Goal: Use online tool/utility: Utilize a website feature to perform a specific function

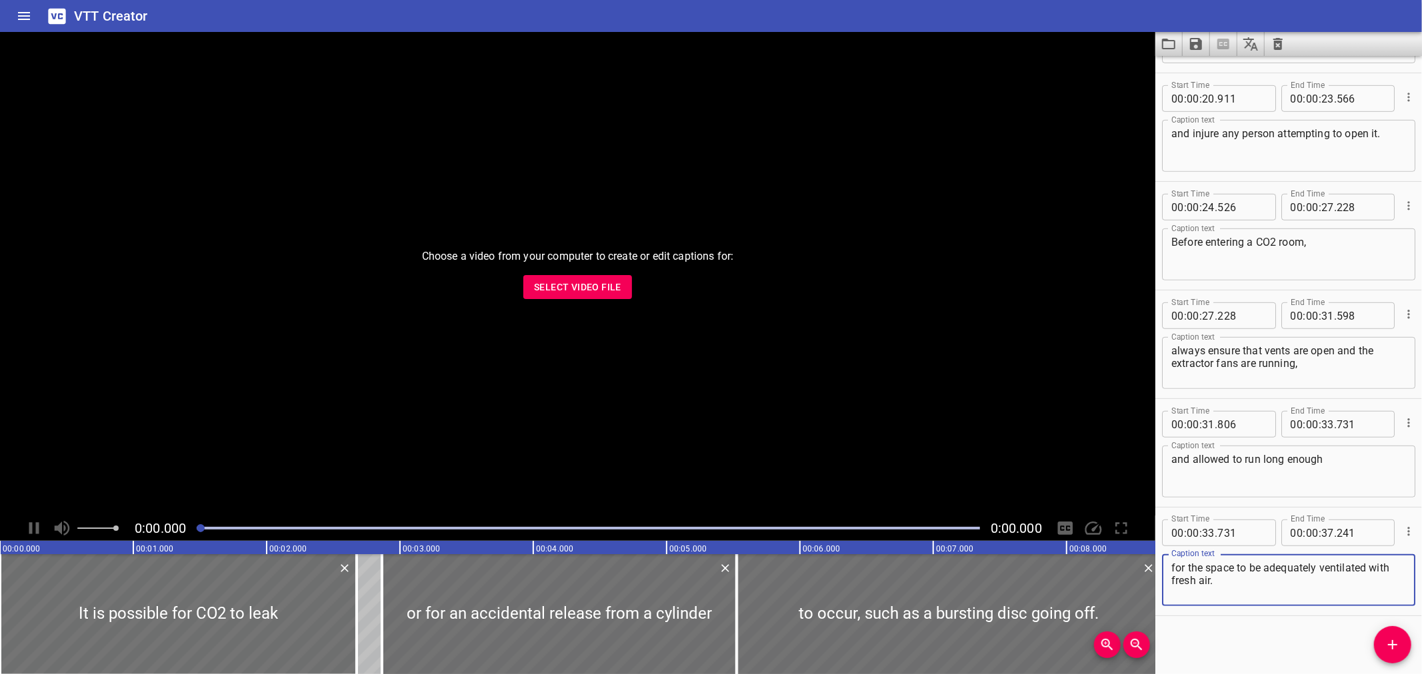
scroll to position [638, 0]
click at [585, 294] on span "Select Video File" at bounding box center [577, 287] width 87 height 17
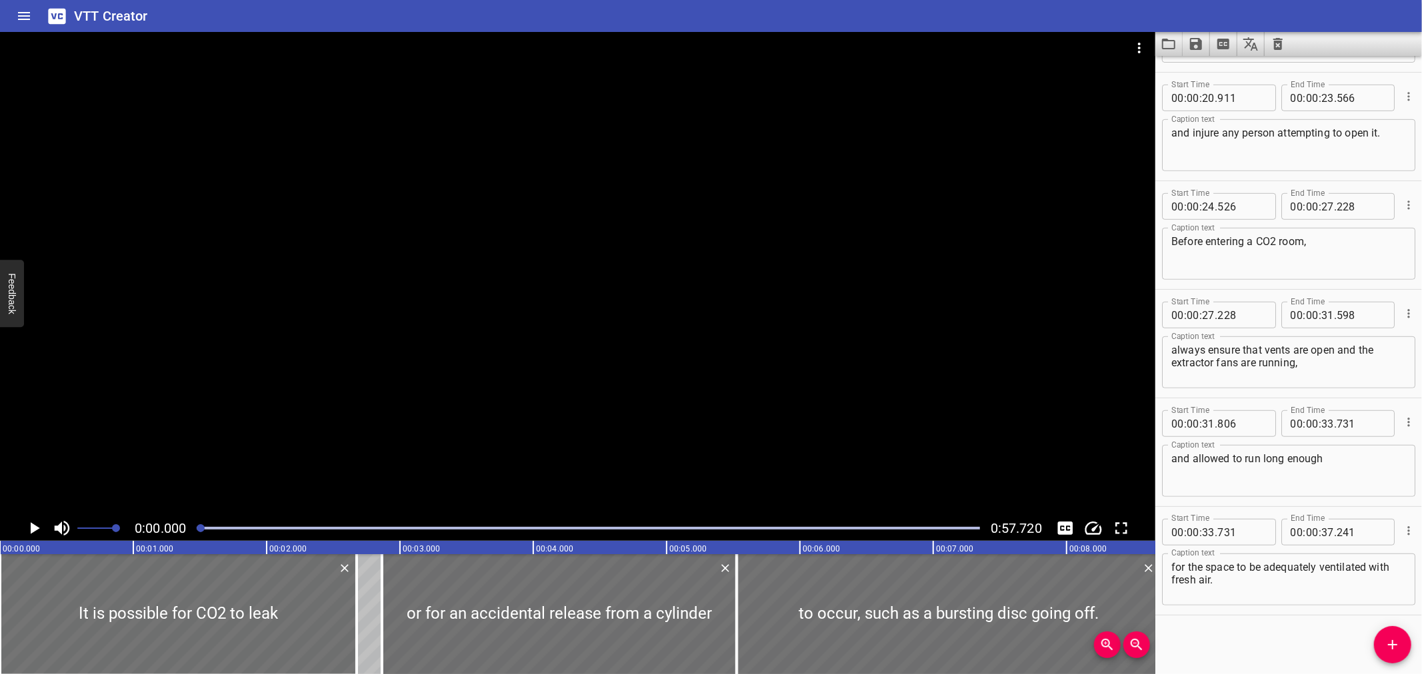
click at [1280, 52] on button "Clear captions" at bounding box center [1277, 44] width 27 height 24
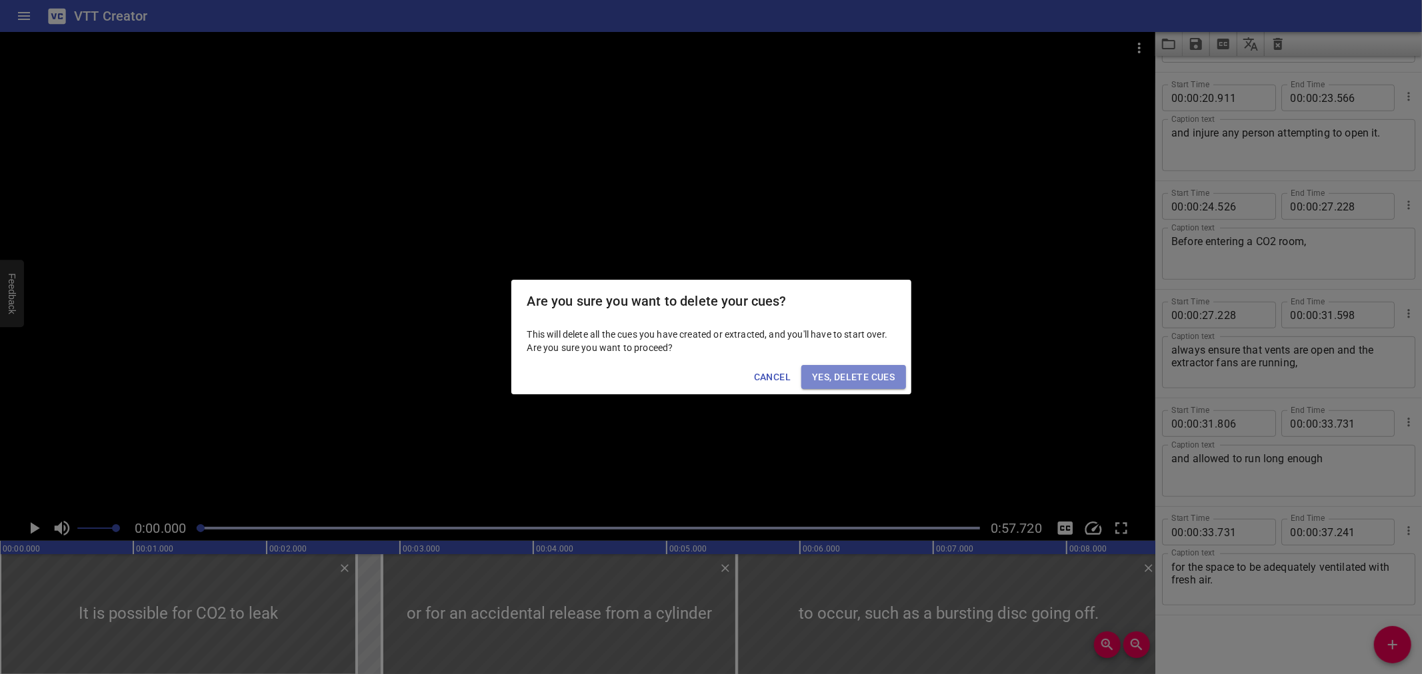
click at [862, 382] on span "Yes, Delete Cues" at bounding box center [853, 377] width 83 height 17
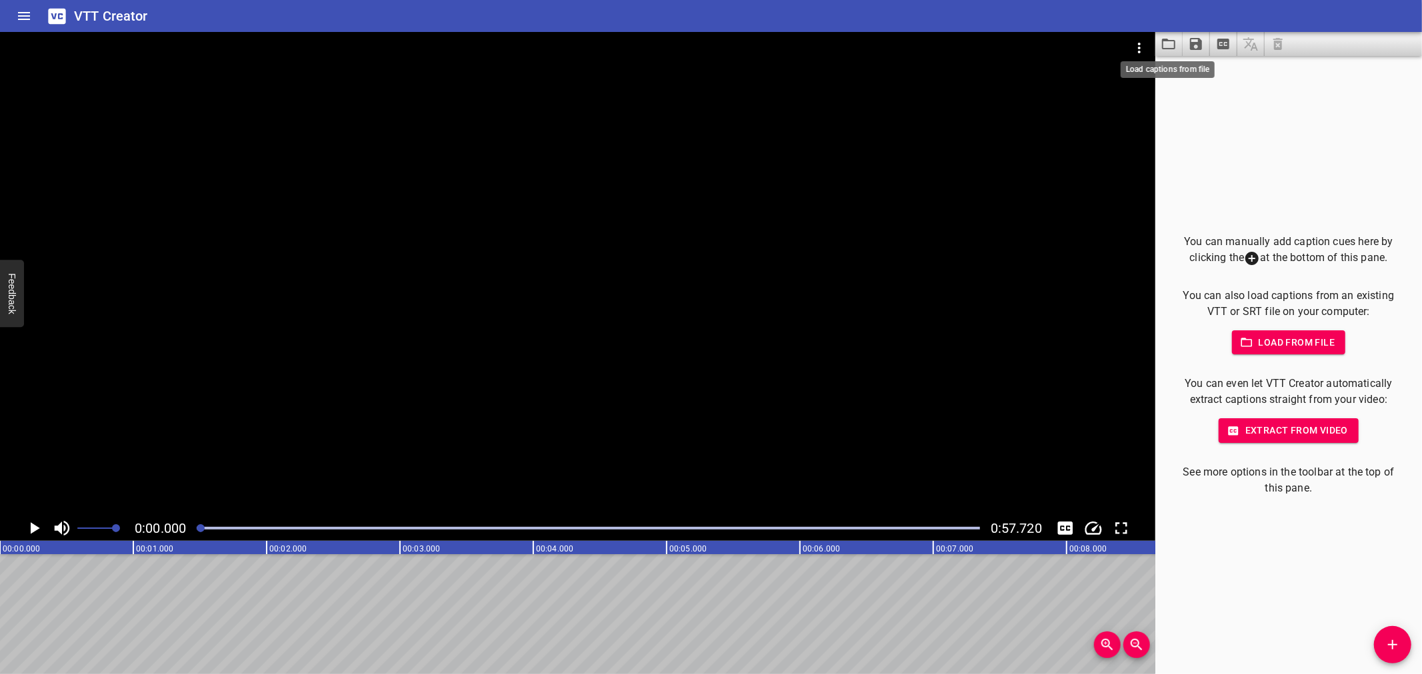
click at [1170, 45] on icon "Load captions from file" at bounding box center [1168, 44] width 16 height 16
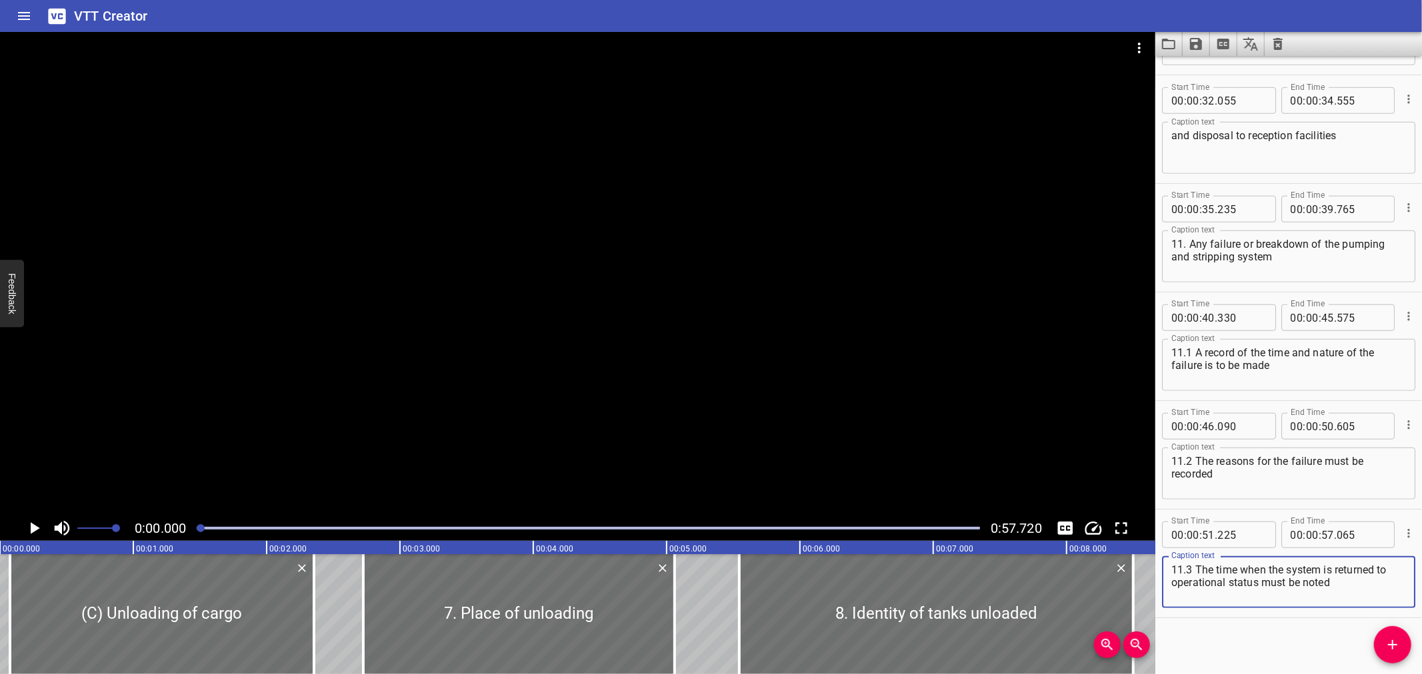
click at [433, 314] on div at bounding box center [577, 274] width 1155 height 484
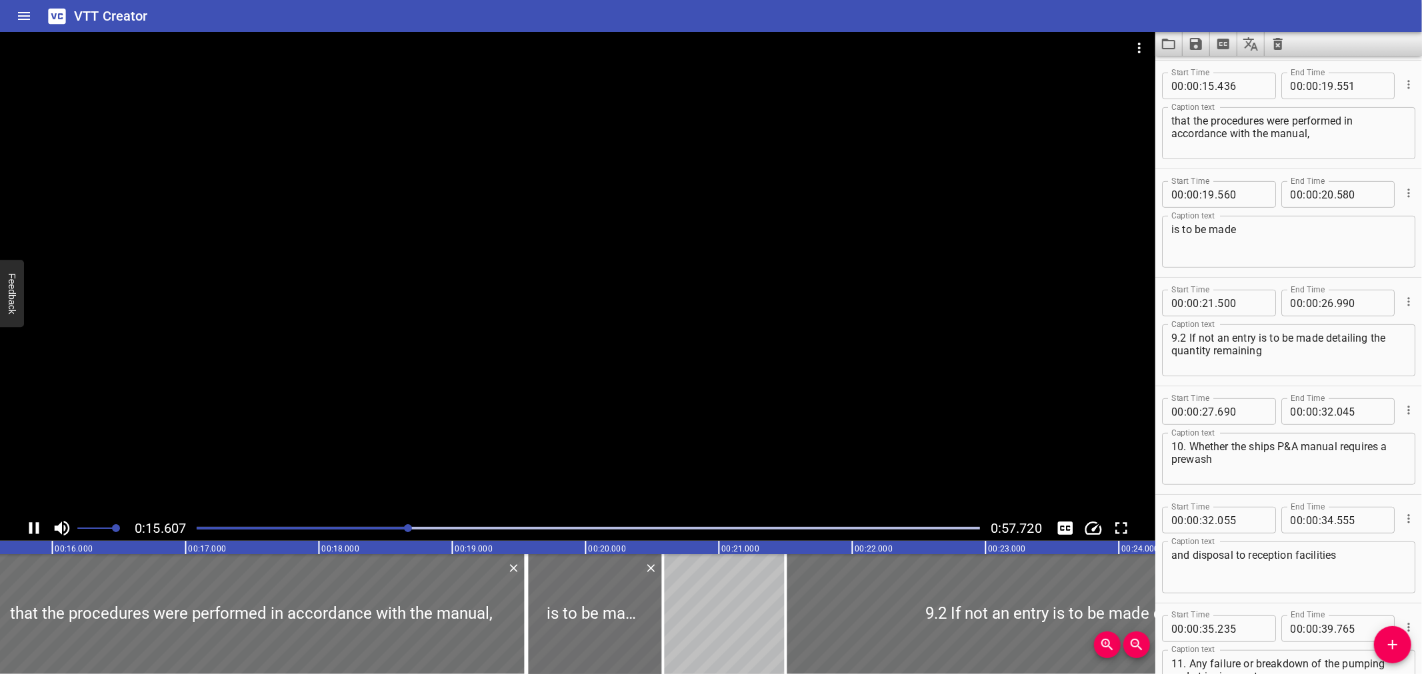
scroll to position [543, 0]
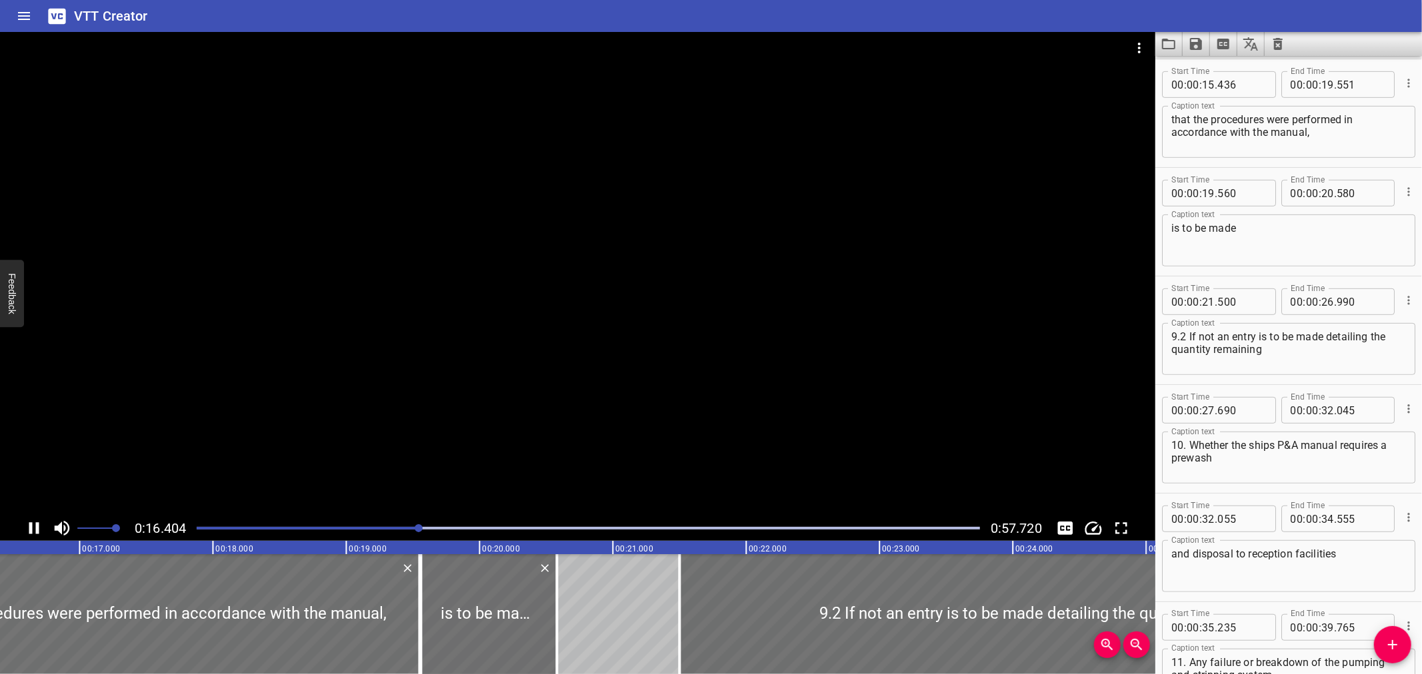
click at [505, 424] on div at bounding box center [577, 274] width 1155 height 484
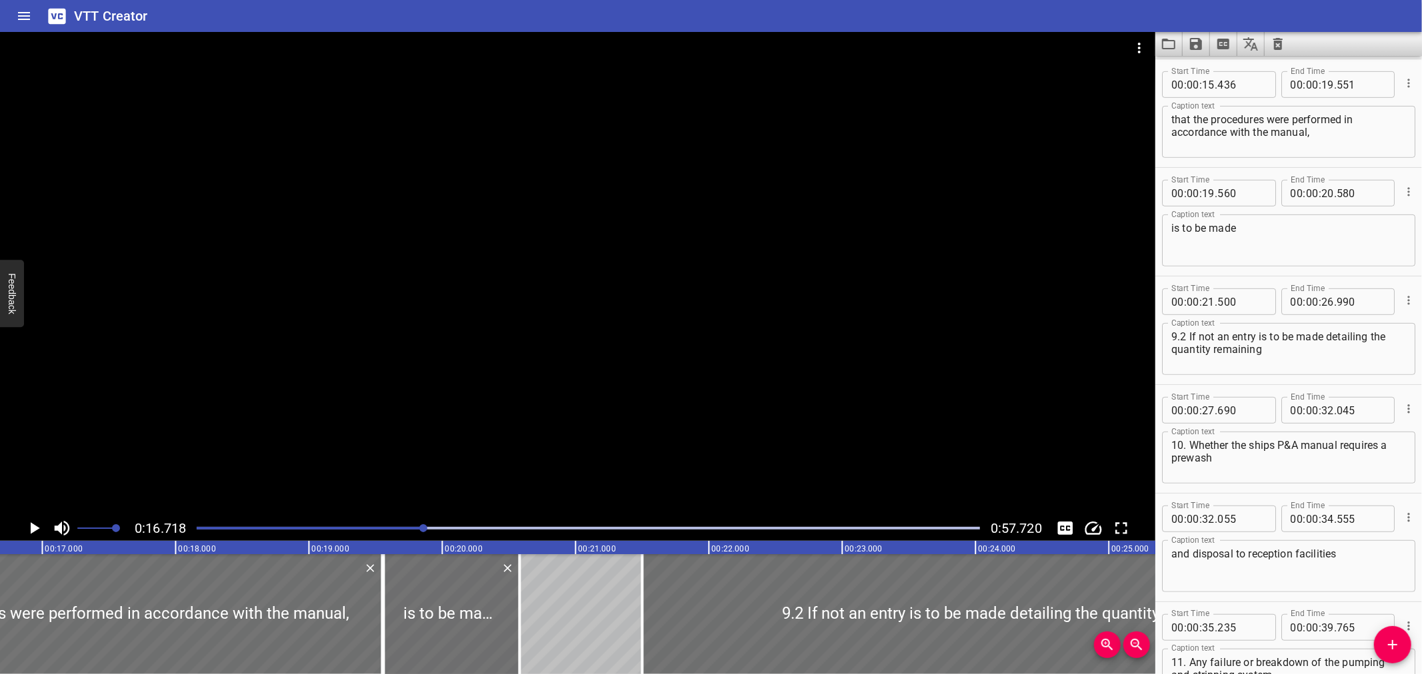
scroll to position [0, 2228]
click at [352, 521] on div at bounding box center [588, 528] width 799 height 19
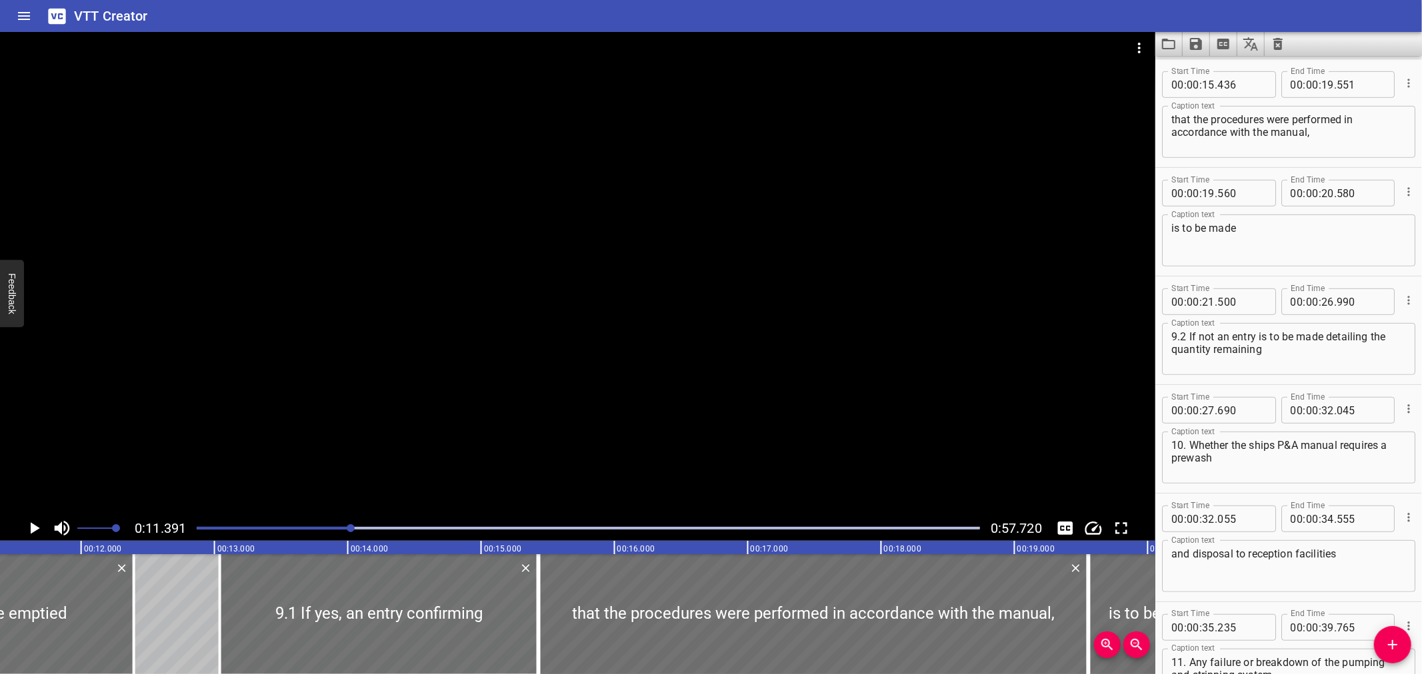
scroll to position [0, 1518]
click at [595, 443] on div at bounding box center [577, 274] width 1155 height 484
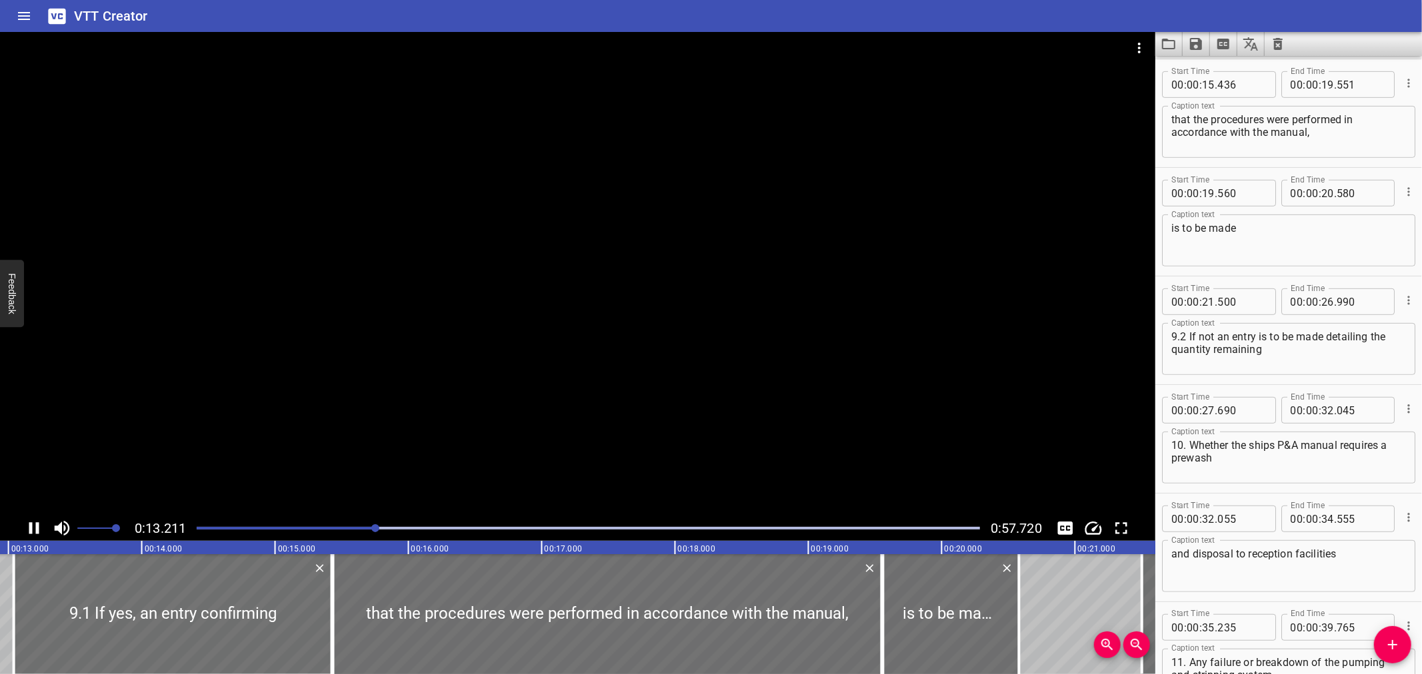
scroll to position [0, 0]
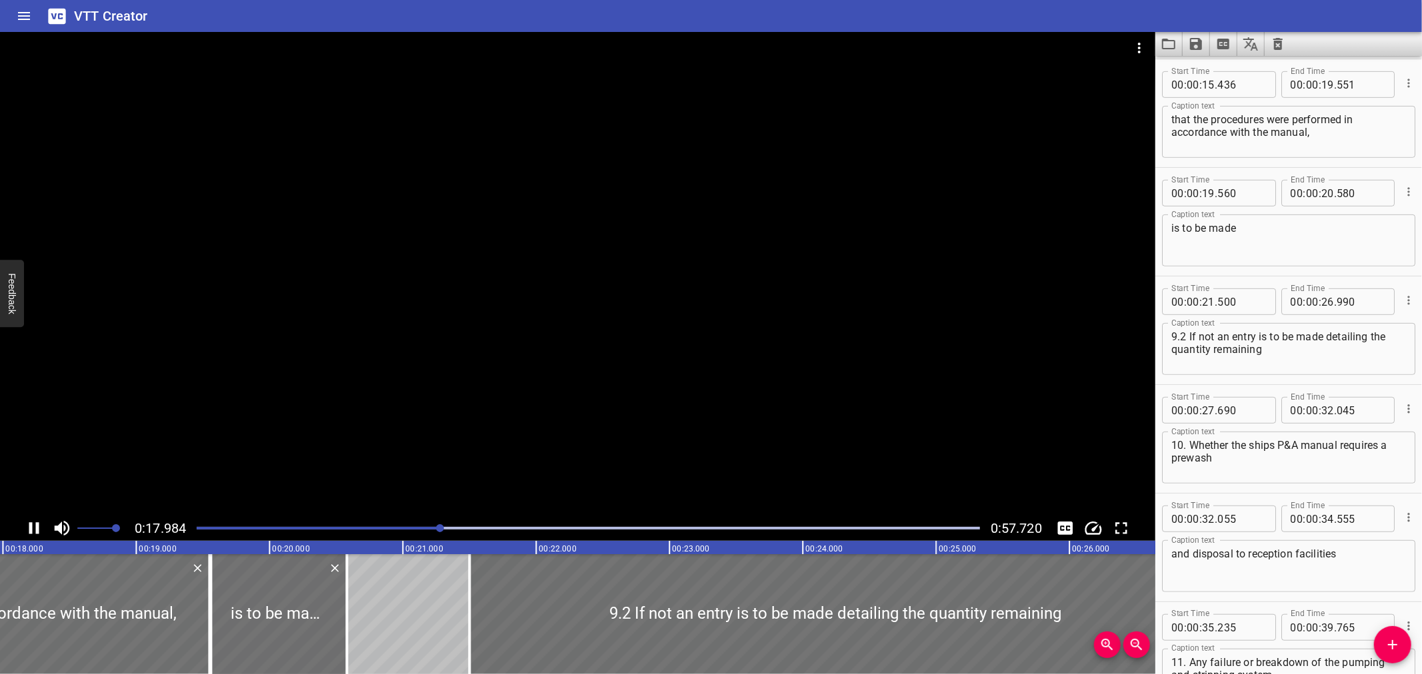
click at [544, 434] on div at bounding box center [577, 274] width 1155 height 484
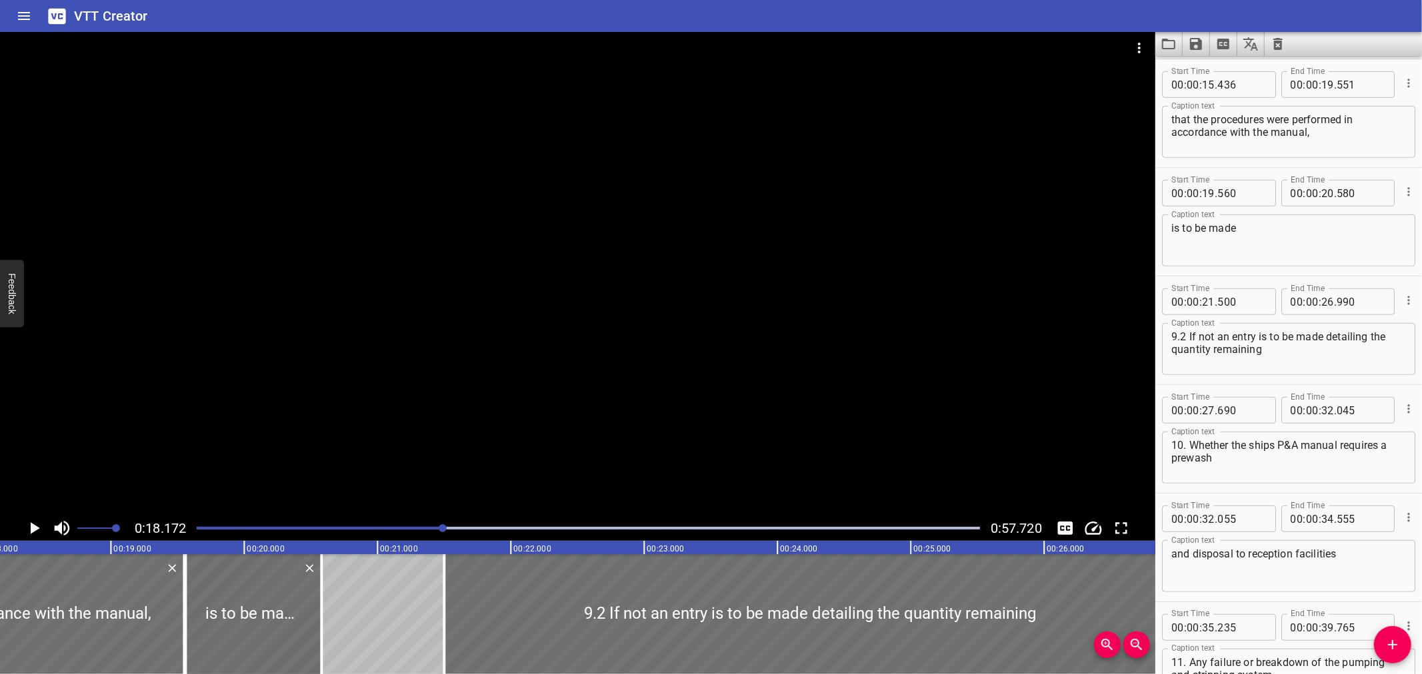
click at [405, 528] on div "Play progress" at bounding box center [51, 528] width 783 height 3
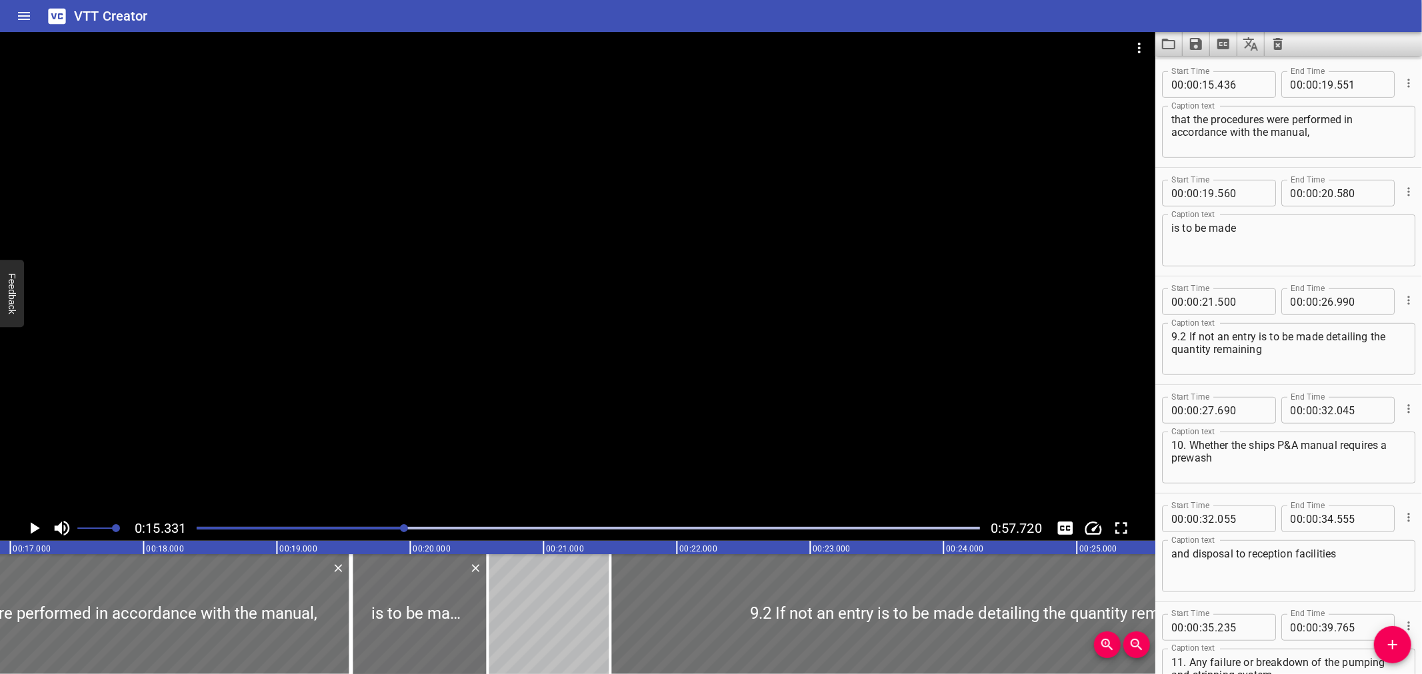
click at [469, 469] on div at bounding box center [577, 274] width 1155 height 484
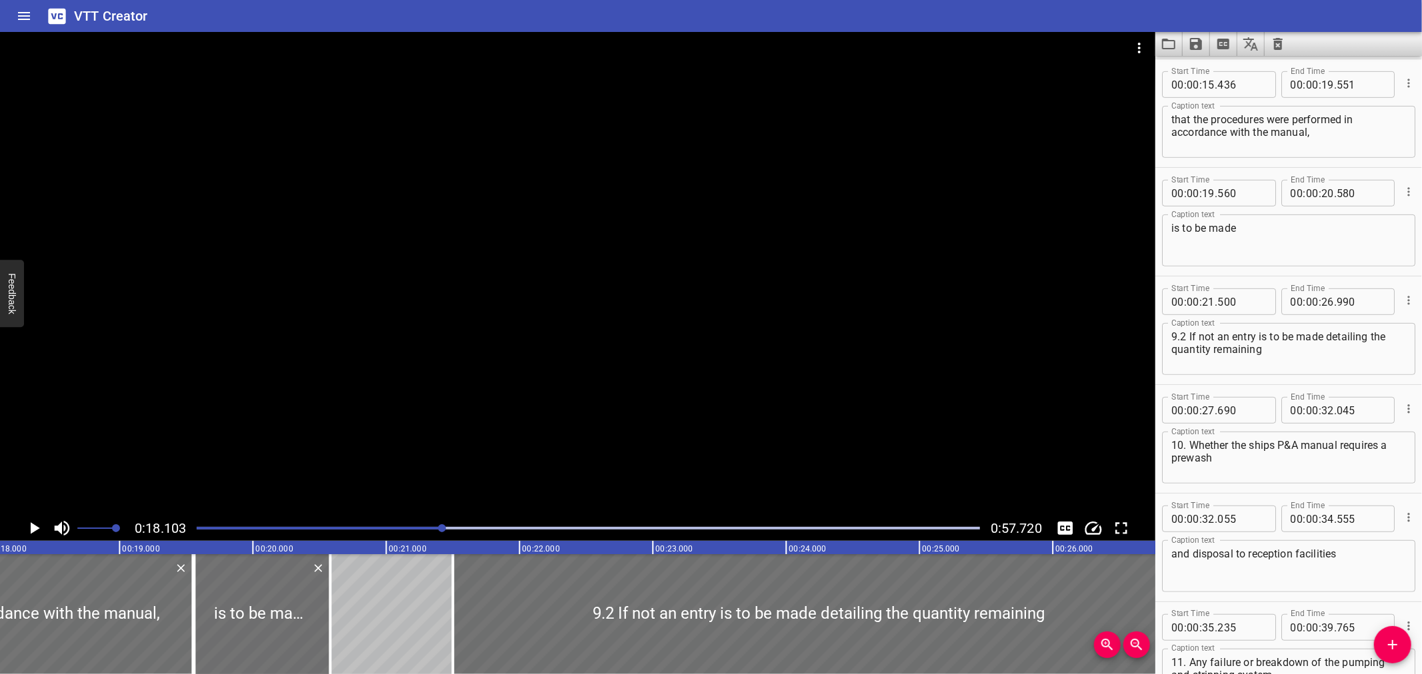
click at [425, 527] on div at bounding box center [588, 528] width 799 height 19
click at [411, 529] on div "Play progress" at bounding box center [51, 528] width 783 height 3
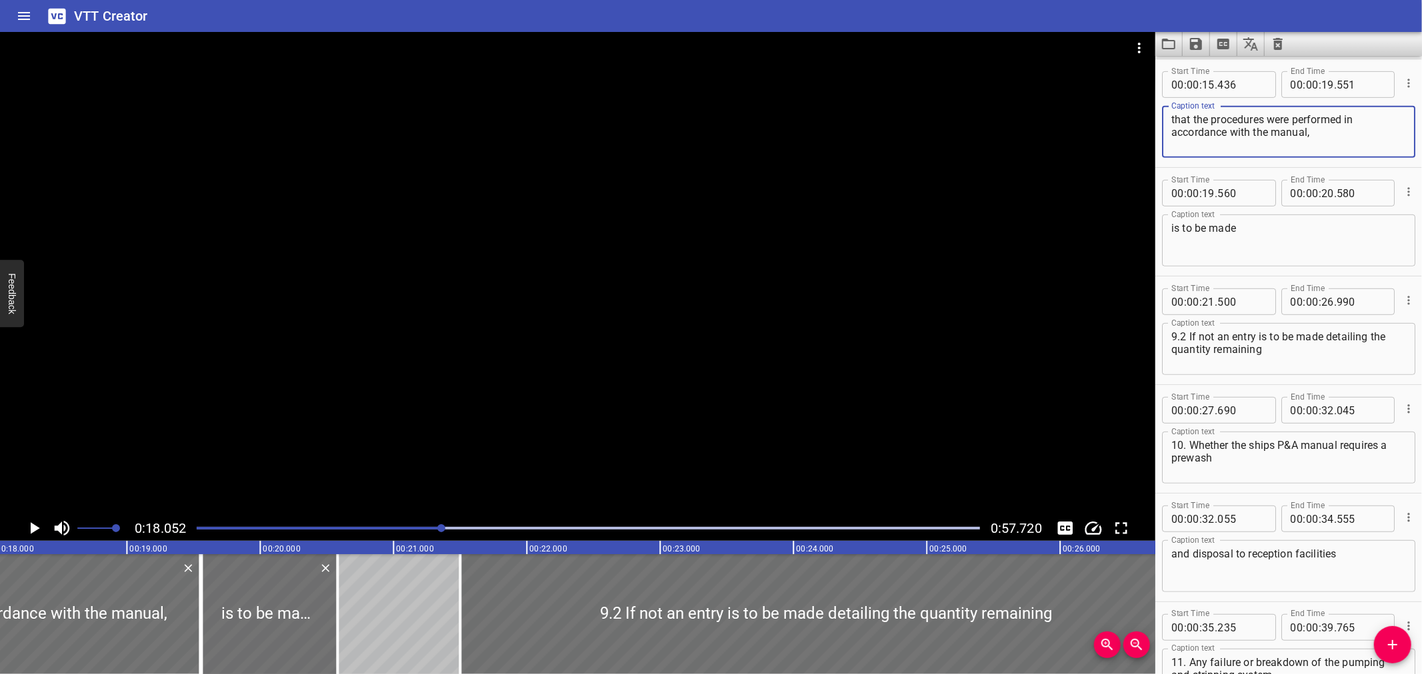
drag, startPoint x: 1343, startPoint y: 117, endPoint x: 1138, endPoint y: 122, distance: 204.7
click at [1138, 122] on main "0:18.052 0:57.720 00:00.000 00:01.000 00:02.000 00:03.000 00:04.000 00:05.000 0…" at bounding box center [711, 353] width 1422 height 642
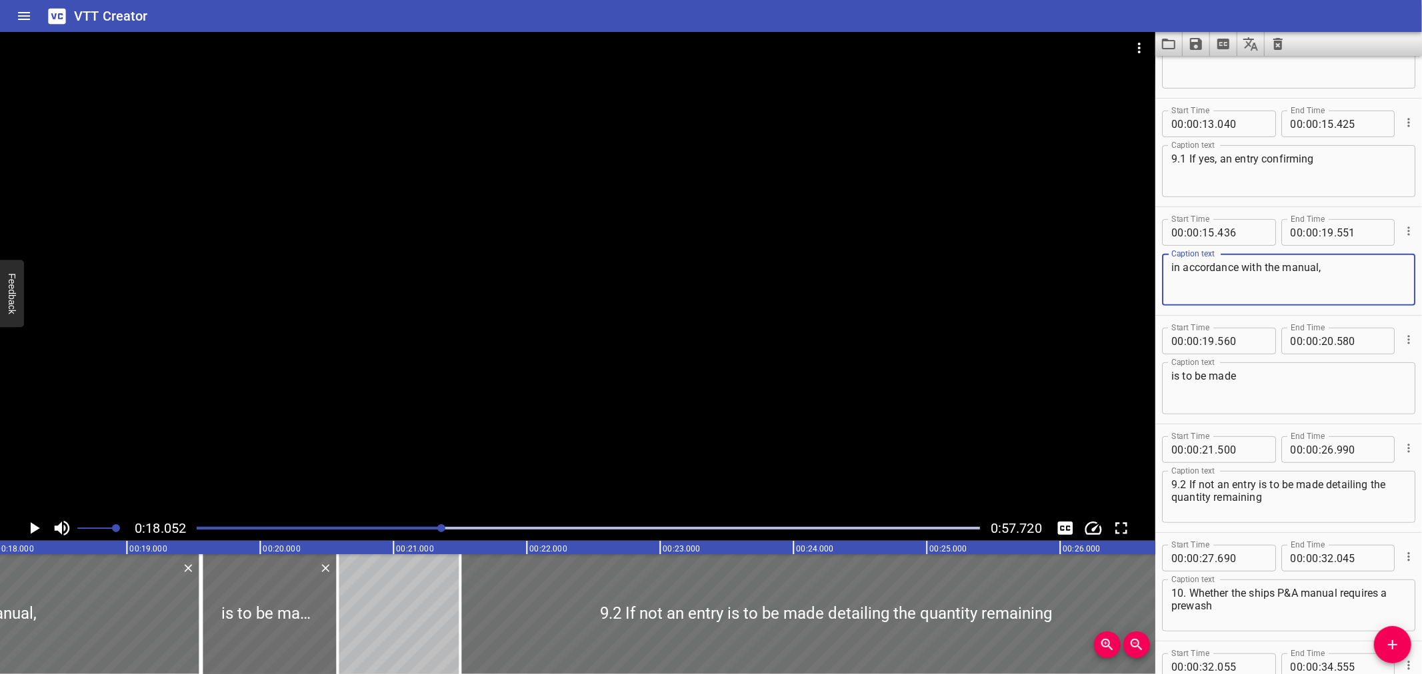
type textarea "in accordance with the manual,"
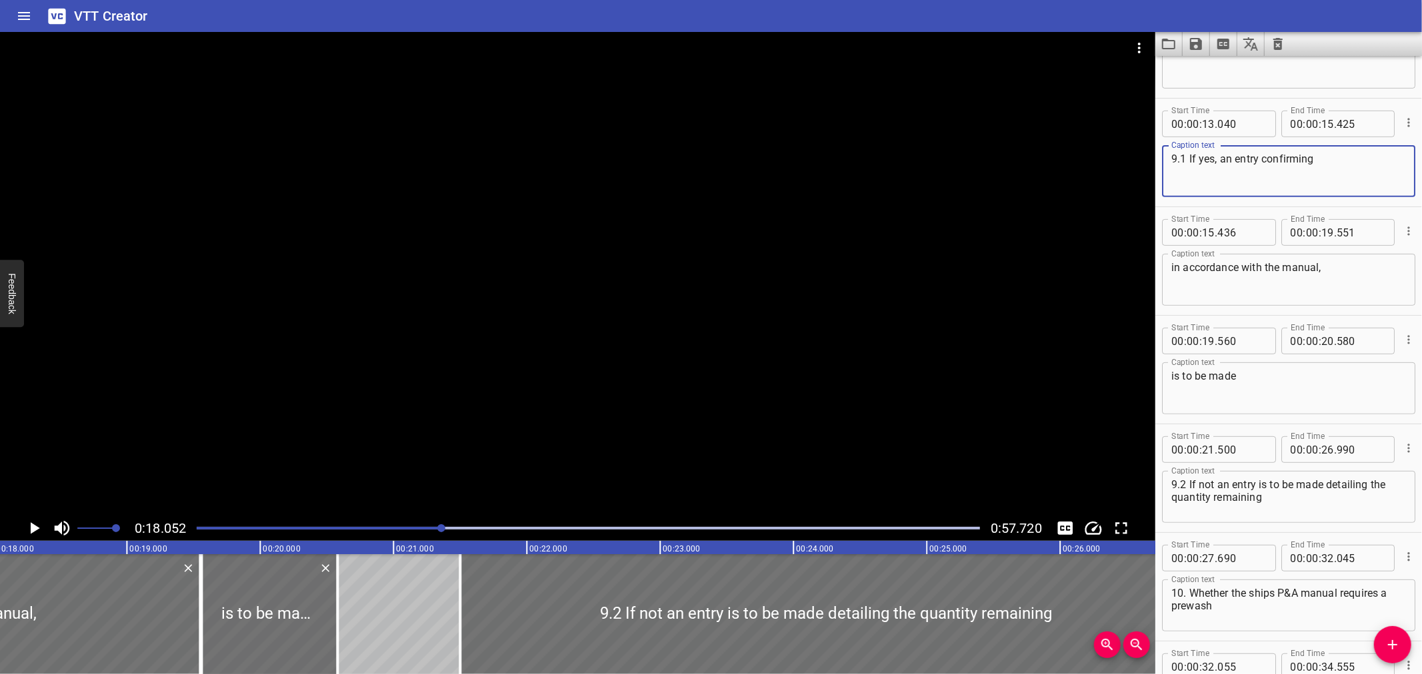
click at [1348, 163] on textarea "9.1 If yes, an entry confirming" at bounding box center [1288, 172] width 235 height 38
paste textarea "that the procedures were performed"
type textarea "9.1 If yes, an entry confirming that the procedures were performed"
click at [1322, 127] on input "number" at bounding box center [1327, 124] width 13 height 27
type input "18"
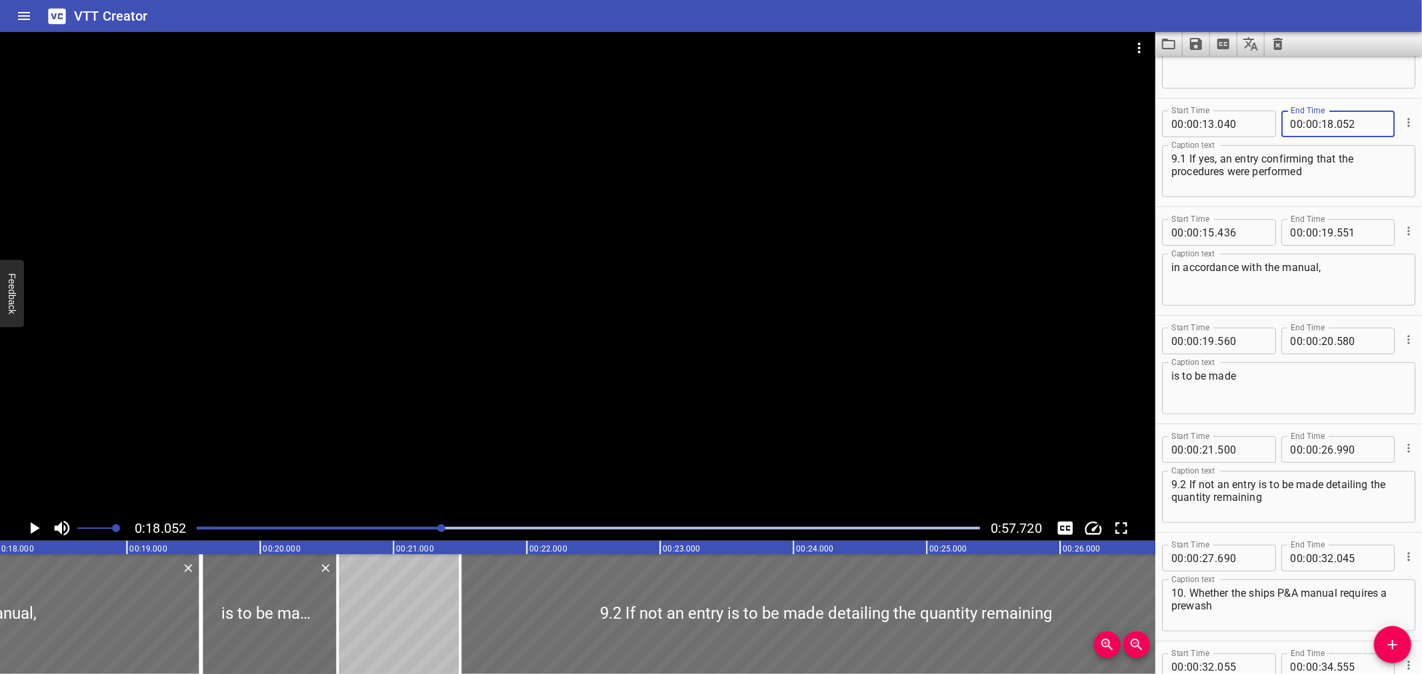
type input "052"
type input "00"
type input "18"
type input "052"
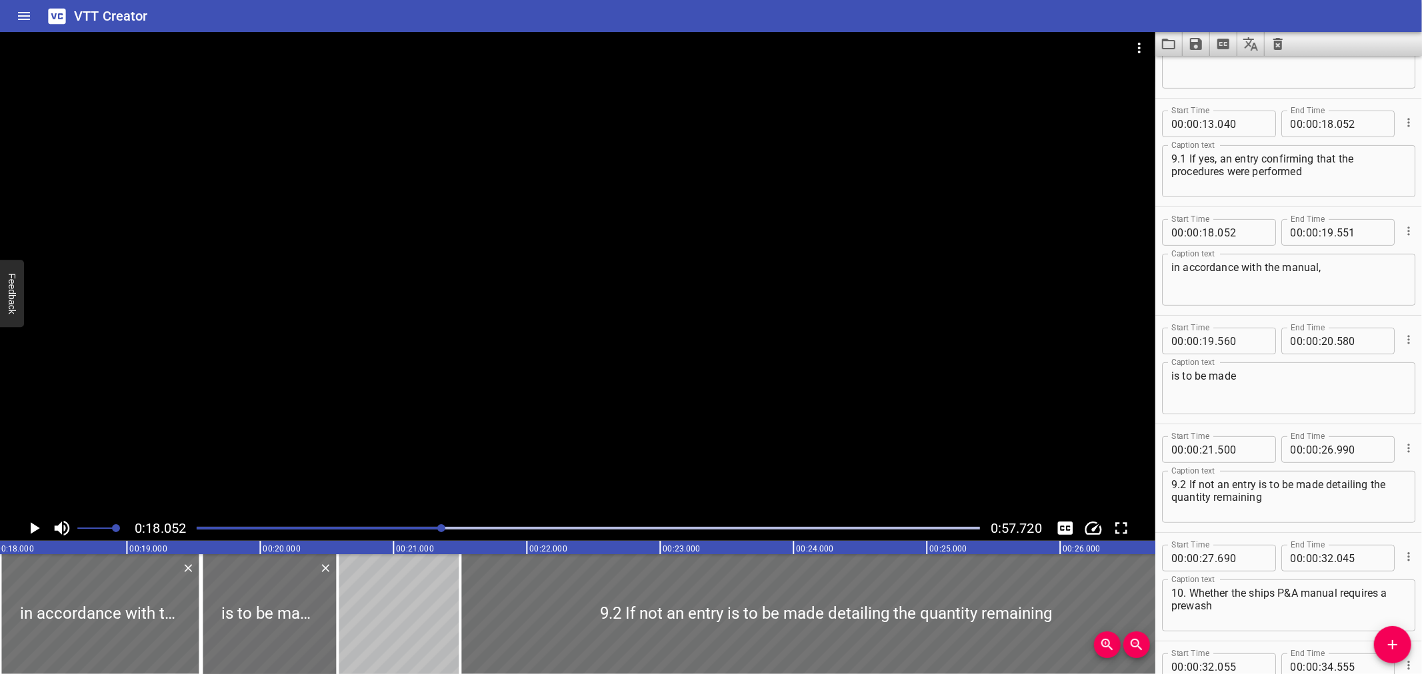
click at [1270, 398] on textarea "is to be made" at bounding box center [1288, 389] width 235 height 38
click at [1370, 281] on textarea "in accordance with the manual," at bounding box center [1288, 280] width 235 height 38
paste textarea "is to be made"
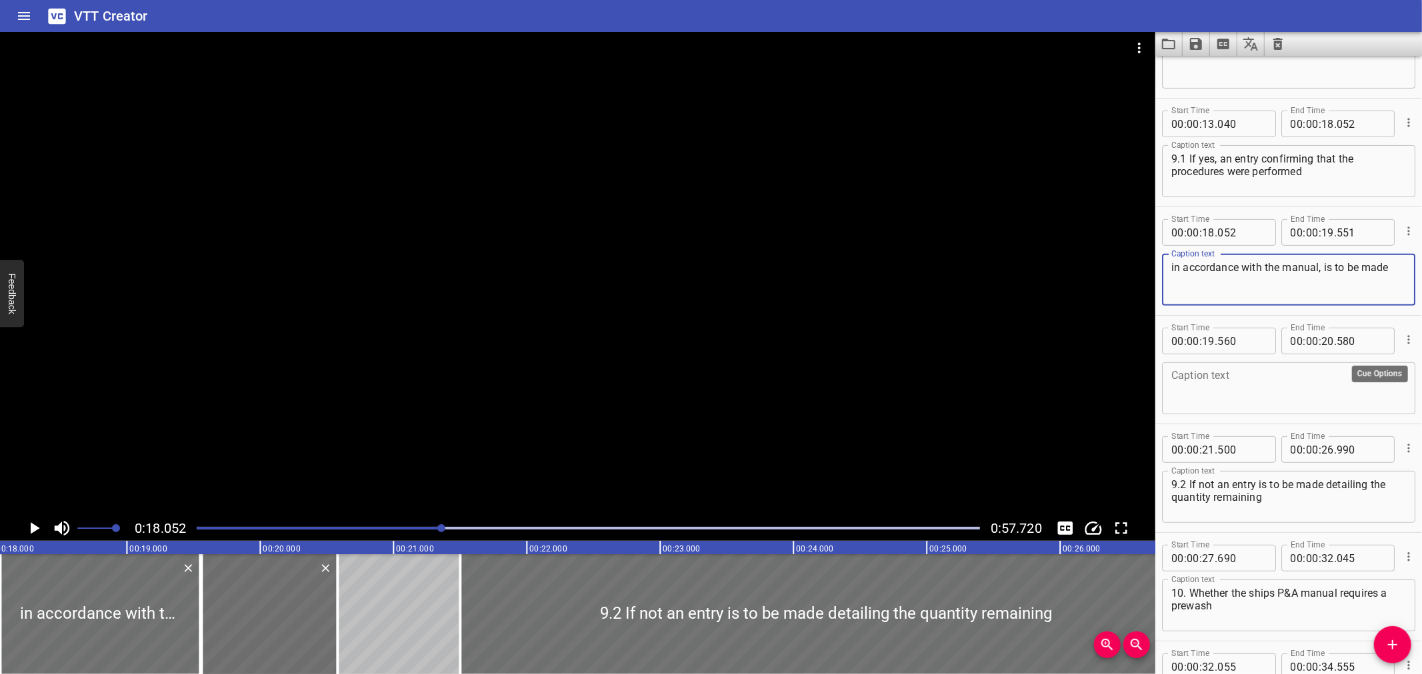
click at [1402, 340] on icon "Cue Options" at bounding box center [1408, 339] width 13 height 13
click at [1341, 363] on li "Delete Cue" at bounding box center [1352, 363] width 116 height 24
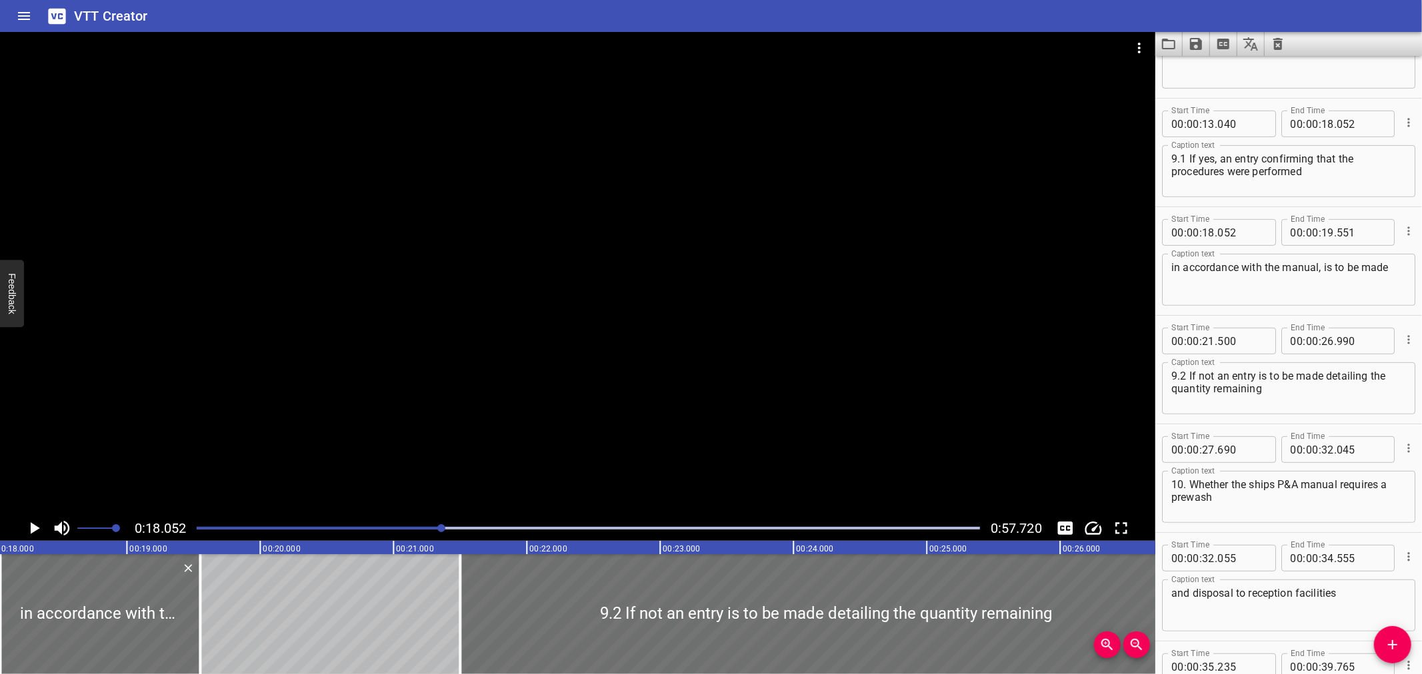
drag, startPoint x: 1172, startPoint y: 267, endPoint x: 1192, endPoint y: 289, distance: 29.7
click at [1174, 271] on textarea "in accordance with the manual, is to be made" at bounding box center [1288, 280] width 235 height 38
type textarea "in accordance with the manual, is to be made"
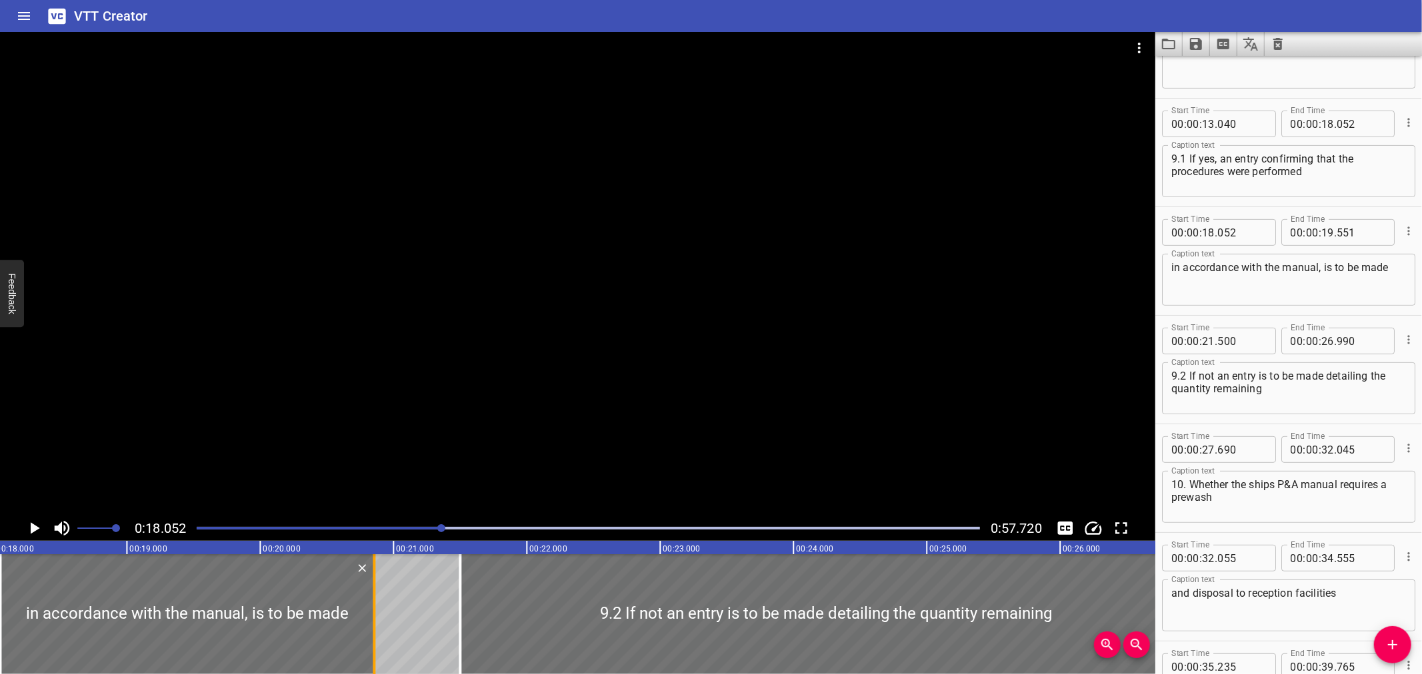
drag, startPoint x: 200, startPoint y: 614, endPoint x: 374, endPoint y: 609, distance: 174.0
click at [374, 609] on div at bounding box center [374, 615] width 3 height 120
type input "20"
type input "856"
click at [402, 527] on div at bounding box center [588, 528] width 799 height 19
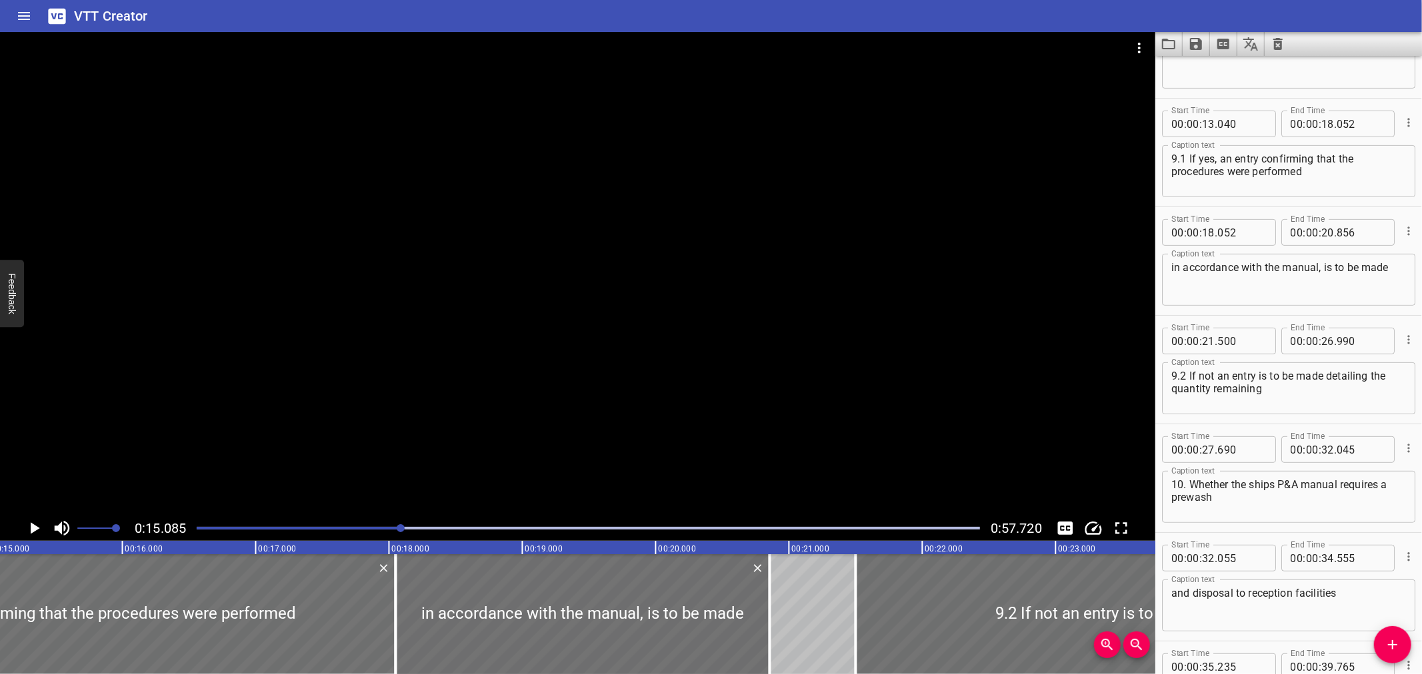
click at [465, 354] on div at bounding box center [577, 274] width 1155 height 484
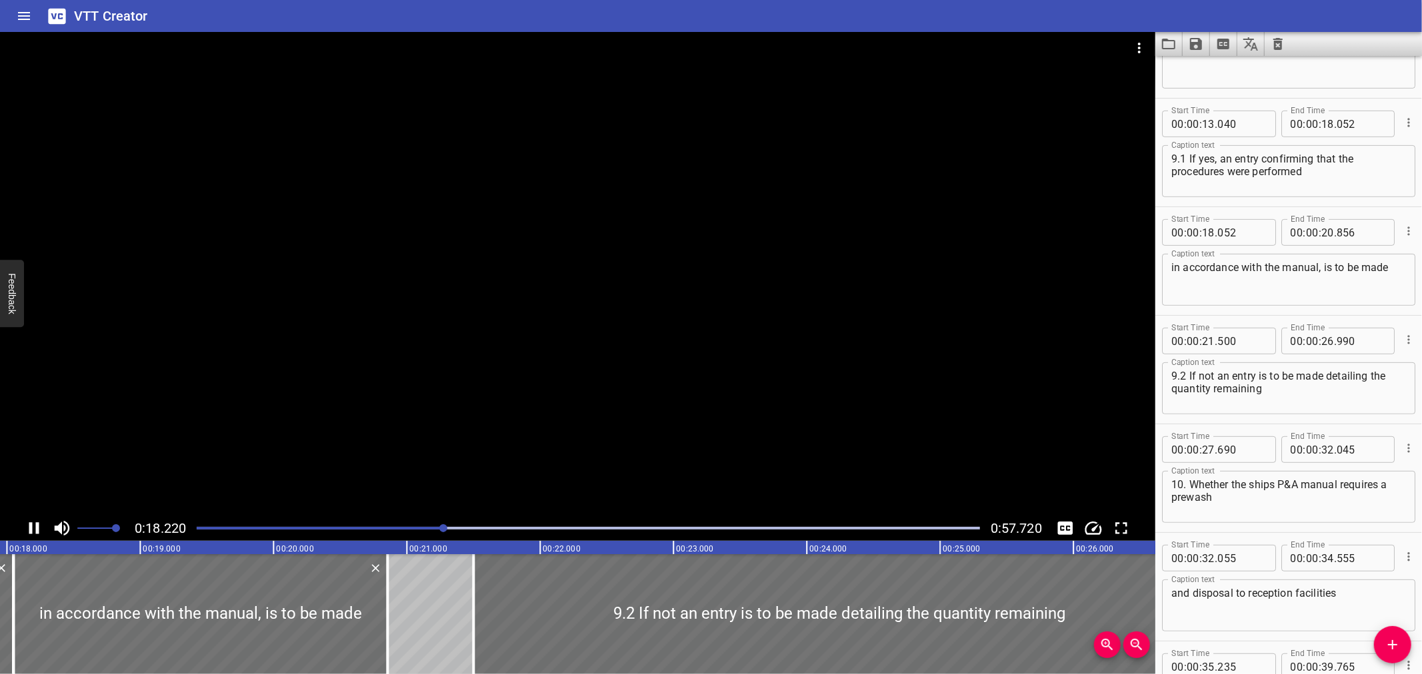
scroll to position [543, 0]
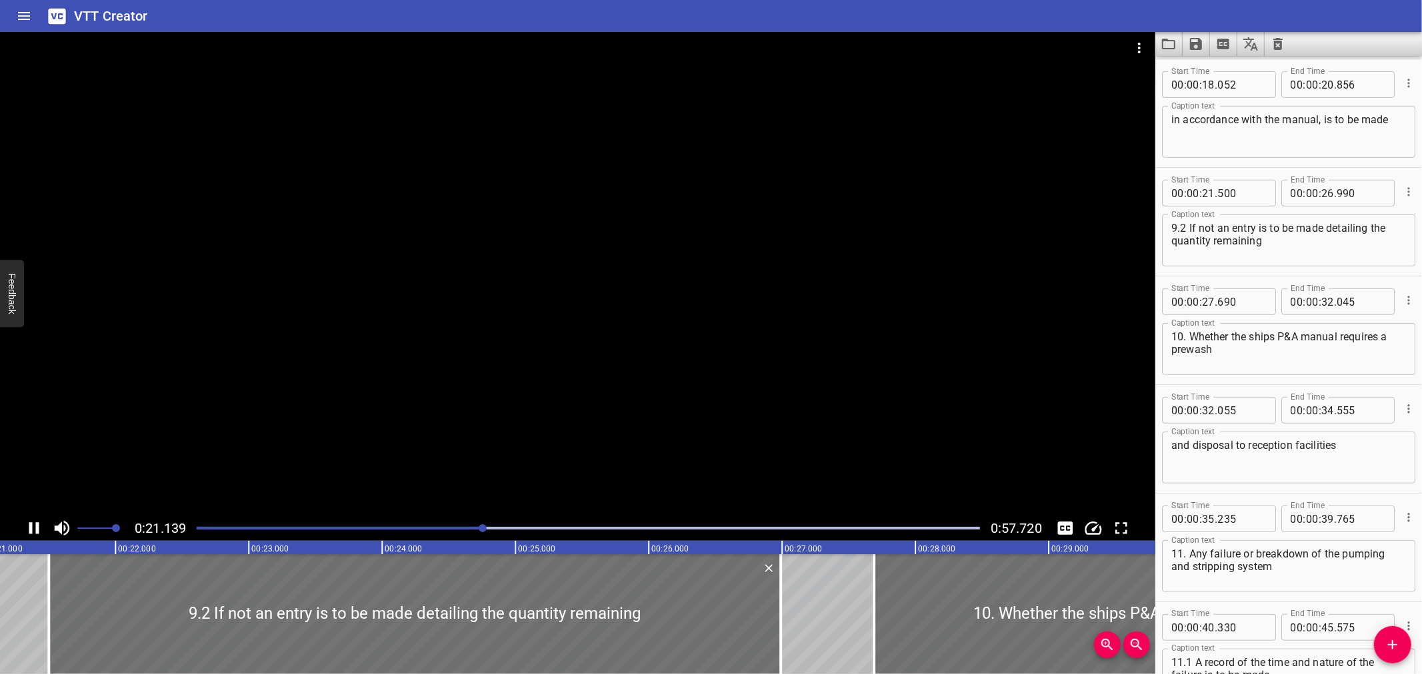
click at [359, 529] on div "Play progress" at bounding box center [92, 528] width 783 height 3
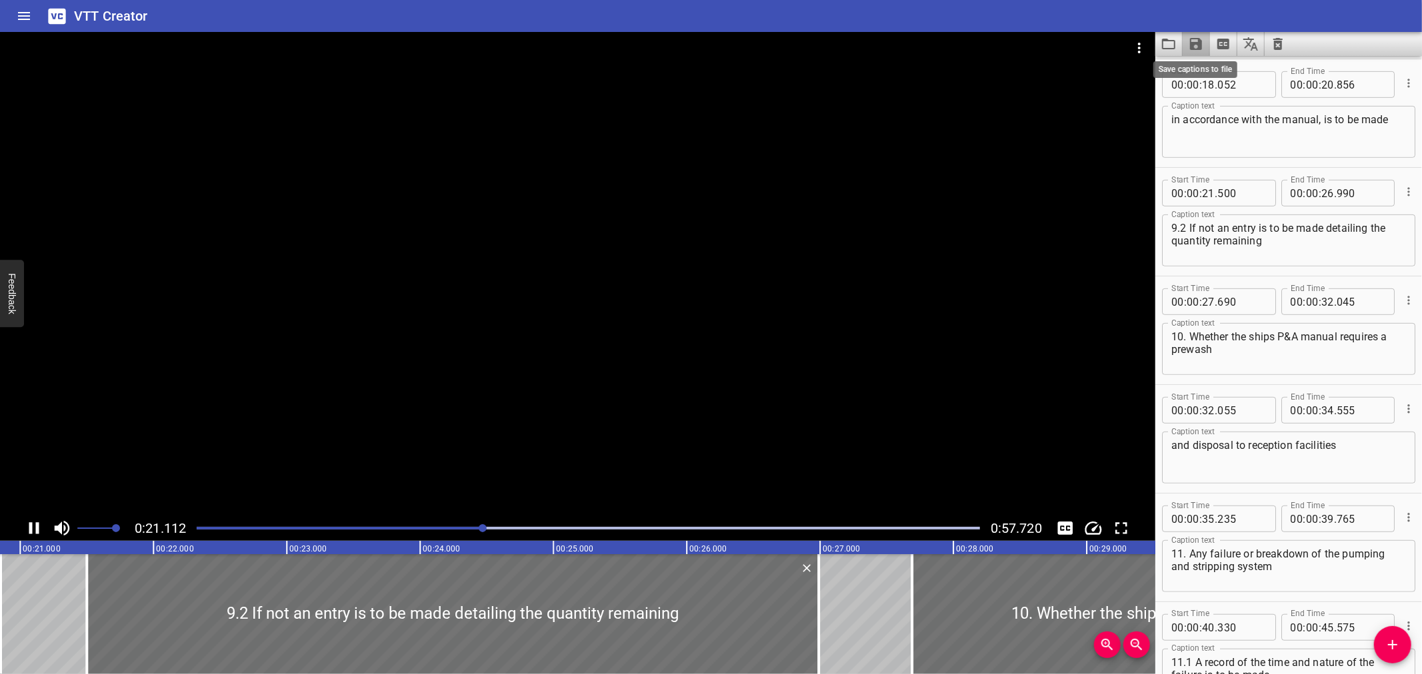
click at [1197, 48] on icon "Save captions to file" at bounding box center [1196, 44] width 12 height 12
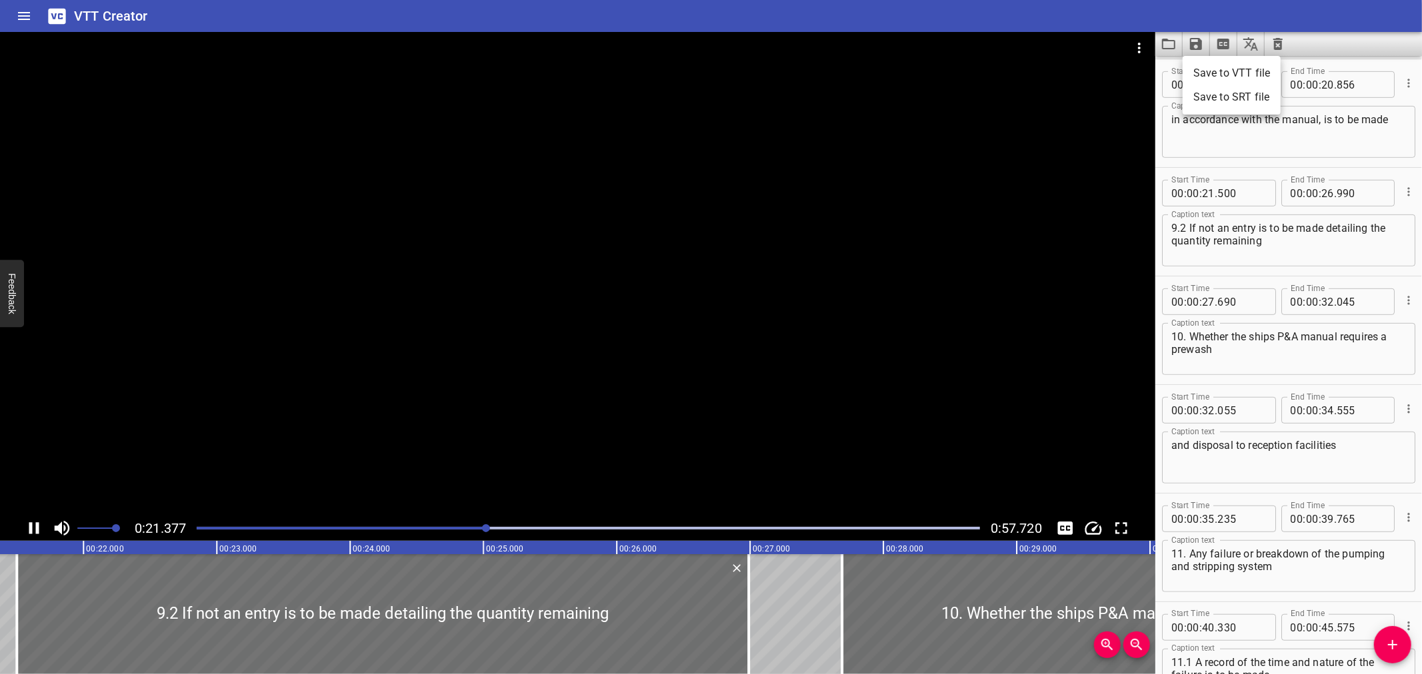
scroll to position [650, 0]
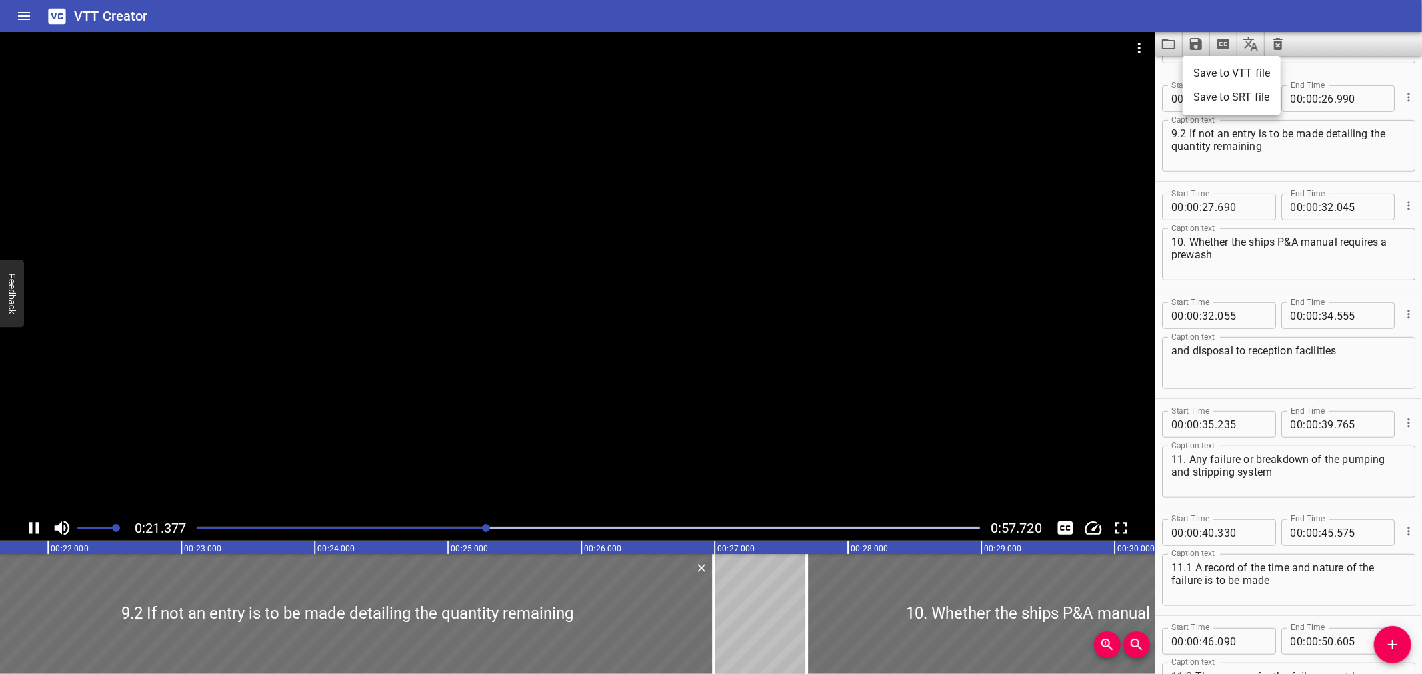
click at [1240, 72] on li "Save to VTT file" at bounding box center [1231, 73] width 98 height 24
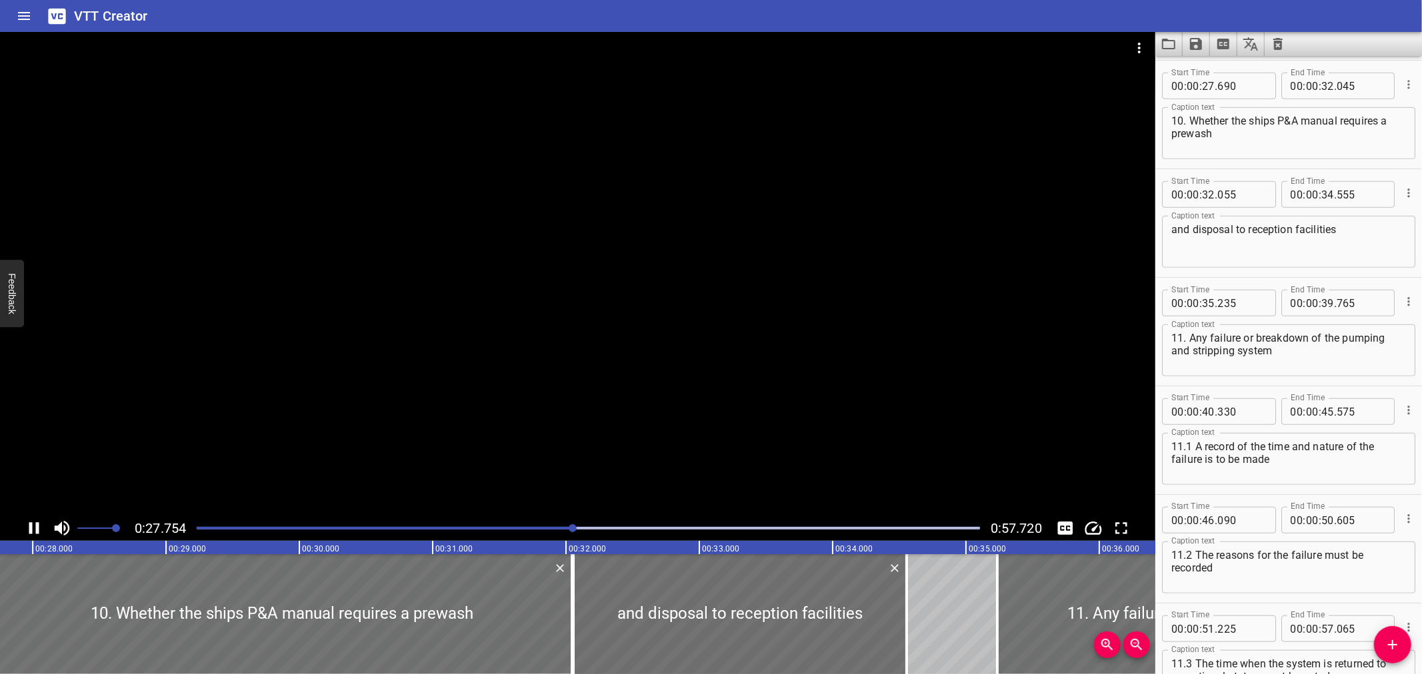
scroll to position [760, 0]
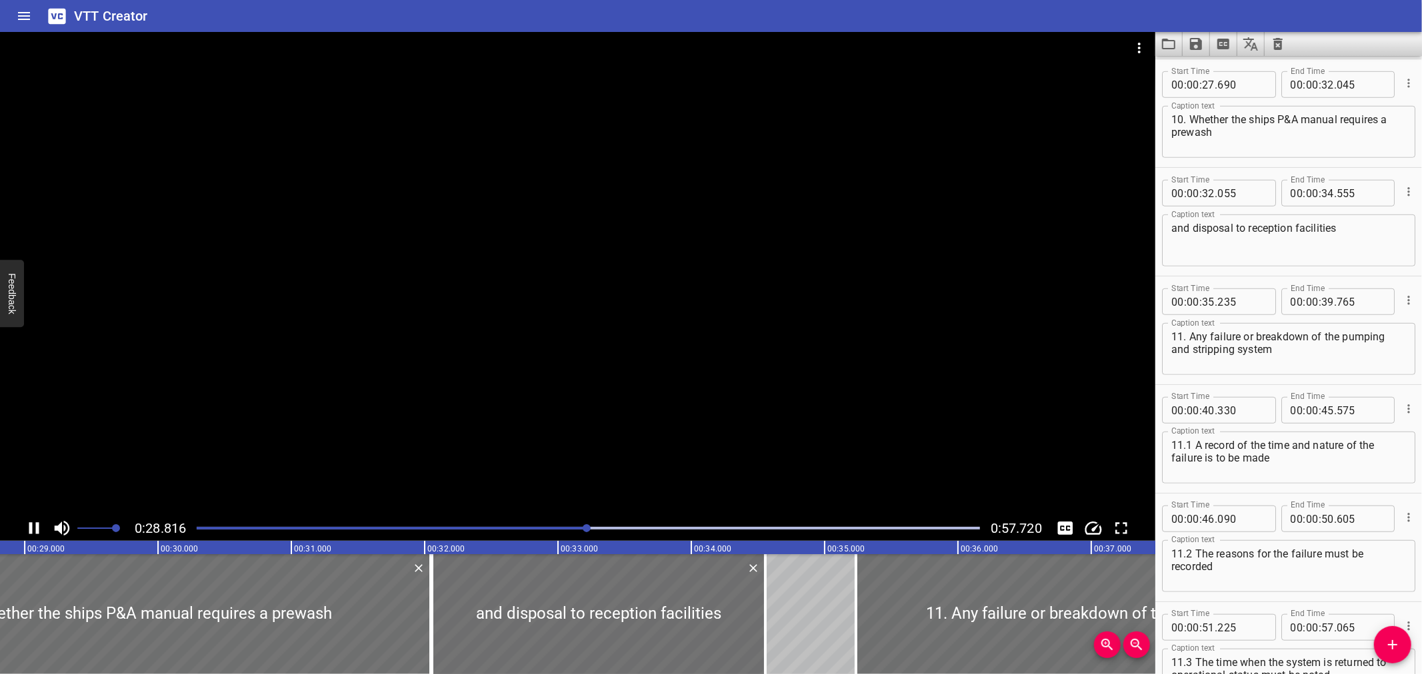
click at [841, 599] on div "(C) Unloading of cargo 7. Place of unloading 8. Identity of tanks unloaded 9. W…" at bounding box center [158, 615] width 7998 height 120
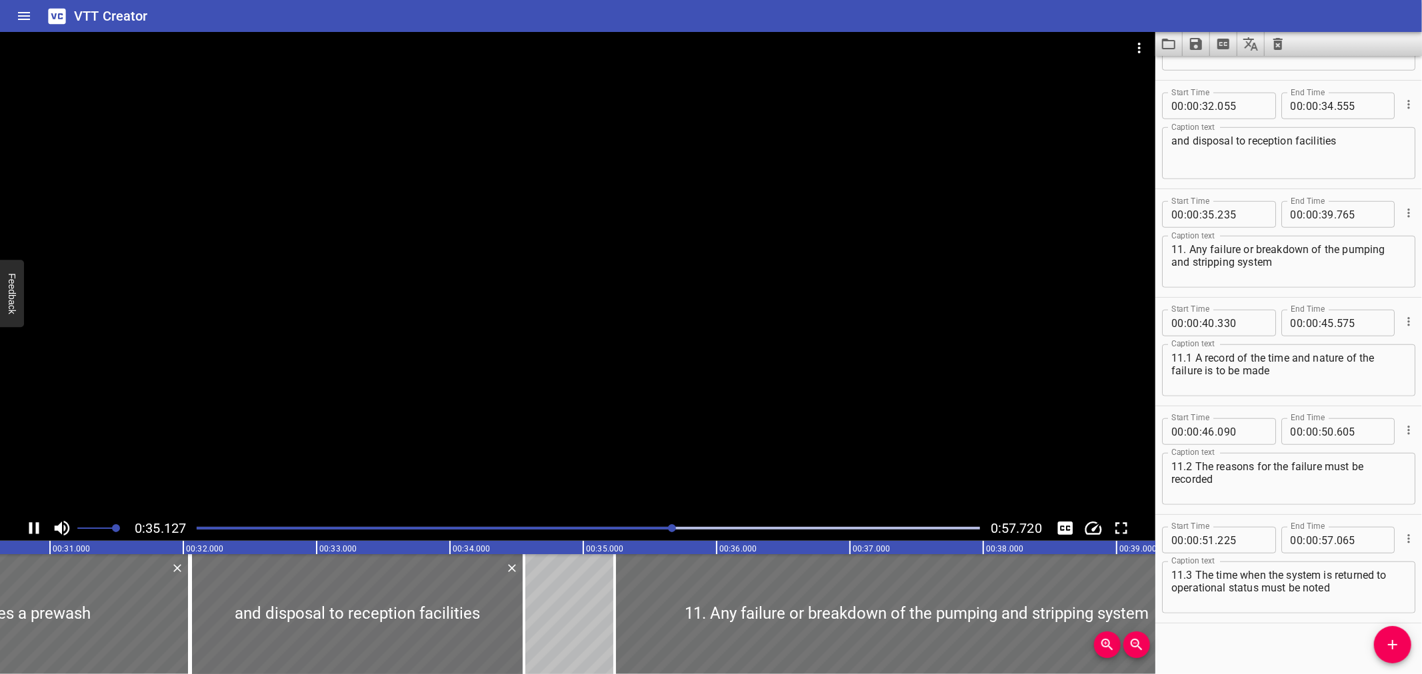
scroll to position [855, 0]
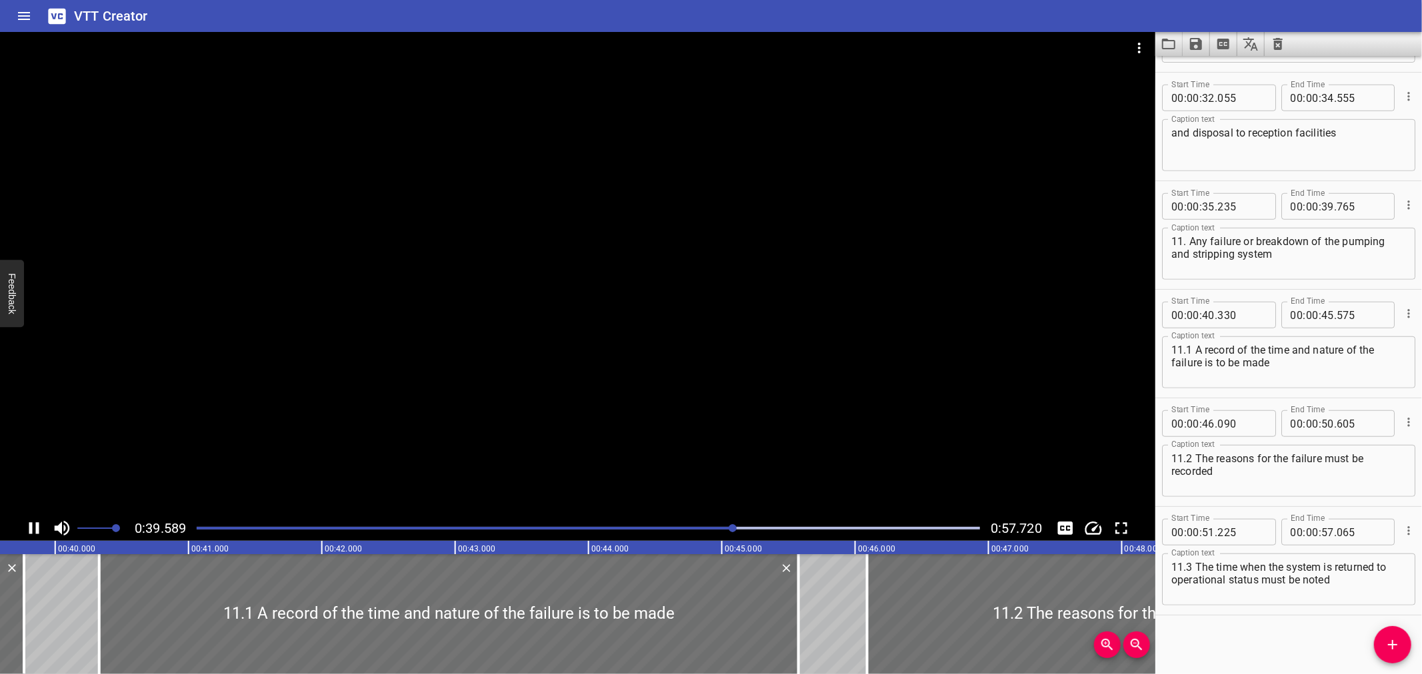
drag, startPoint x: 751, startPoint y: 355, endPoint x: 753, endPoint y: 344, distance: 10.8
click at [751, 355] on div at bounding box center [577, 274] width 1155 height 484
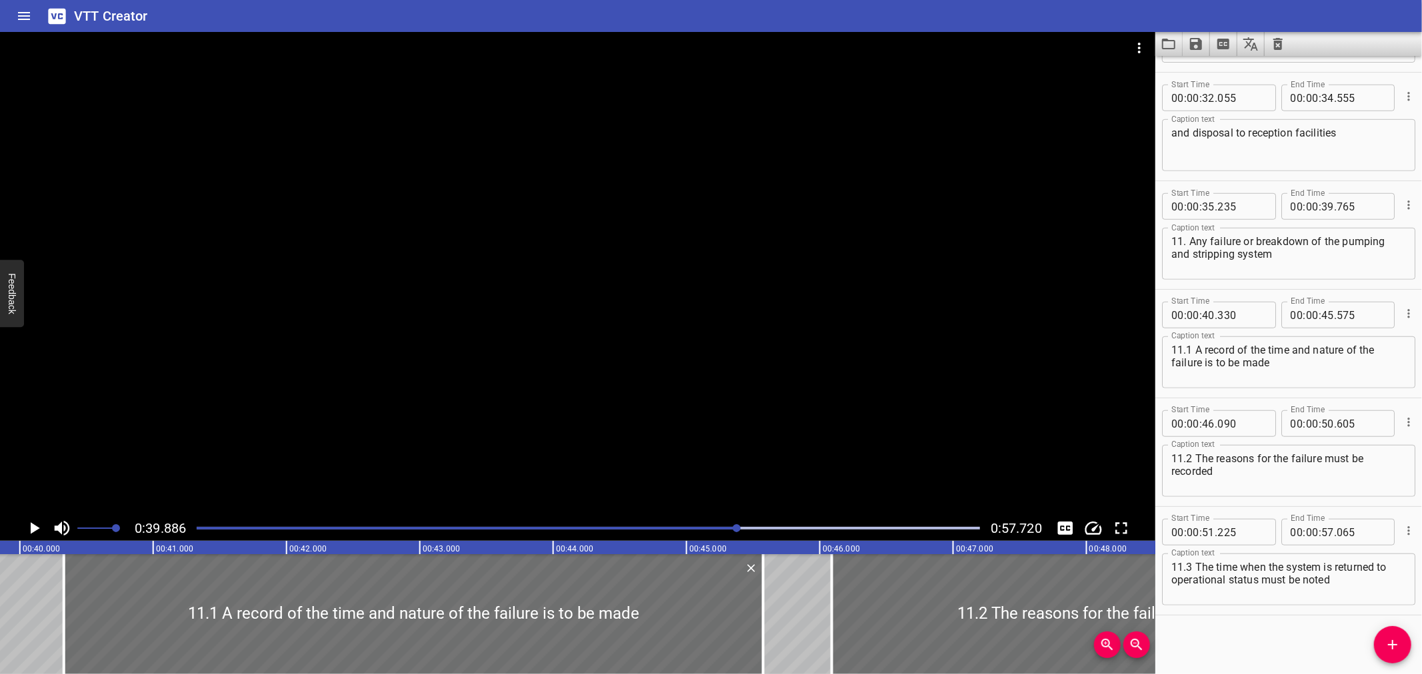
scroll to position [0, 5316]
